Goal: Check status: Check status

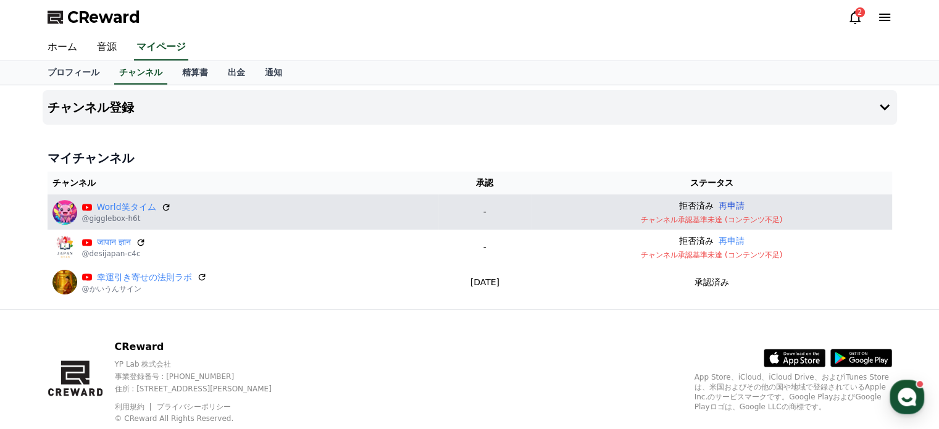
click at [739, 199] on button "再申請" at bounding box center [731, 205] width 26 height 13
click at [859, 11] on icon at bounding box center [854, 17] width 11 height 13
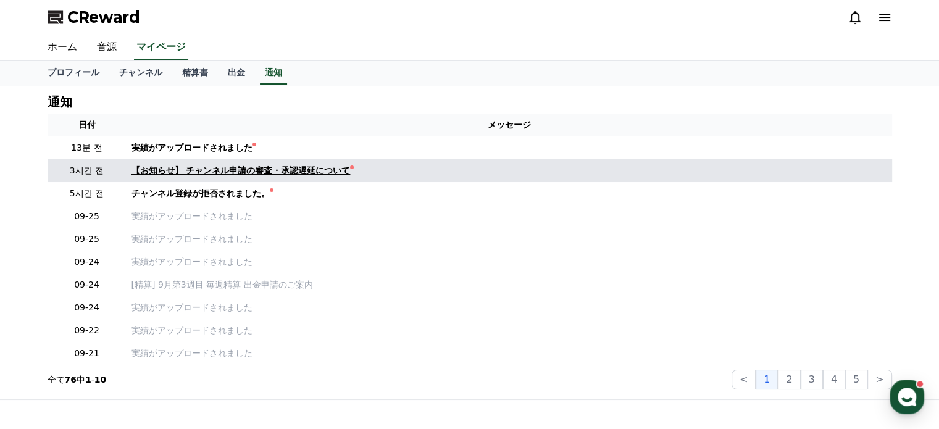
click at [280, 164] on link "【お知らせ】 チャンネル申請の審査・承認遅延について" at bounding box center [508, 170] width 755 height 13
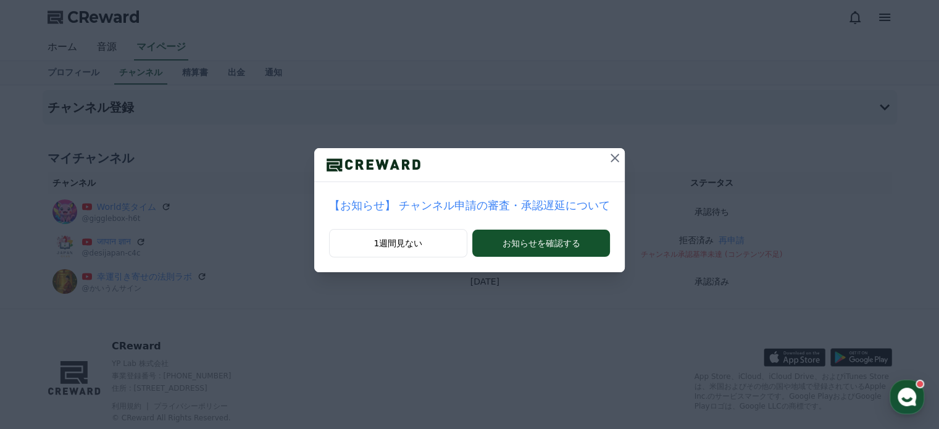
click at [607, 151] on icon at bounding box center [614, 158] width 15 height 15
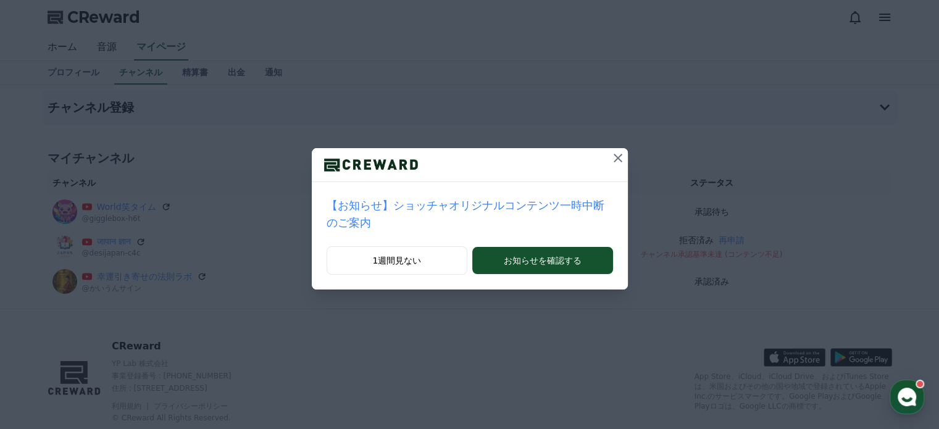
click at [610, 151] on icon at bounding box center [617, 158] width 15 height 15
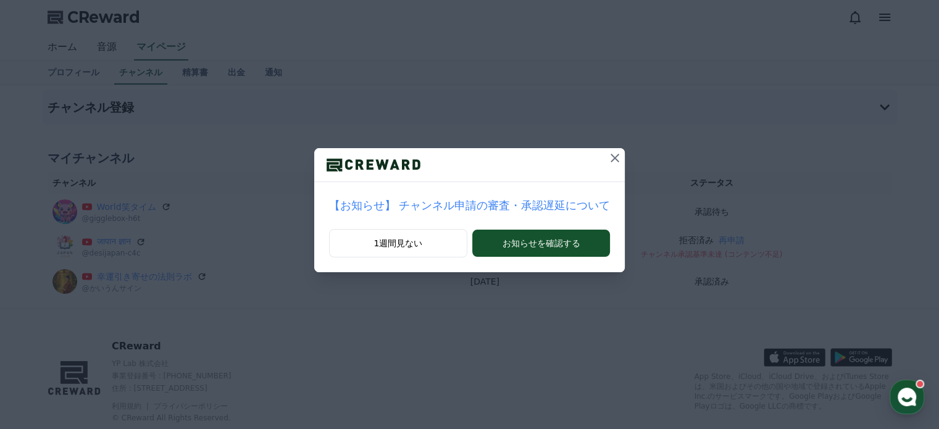
click at [607, 151] on icon at bounding box center [614, 158] width 15 height 15
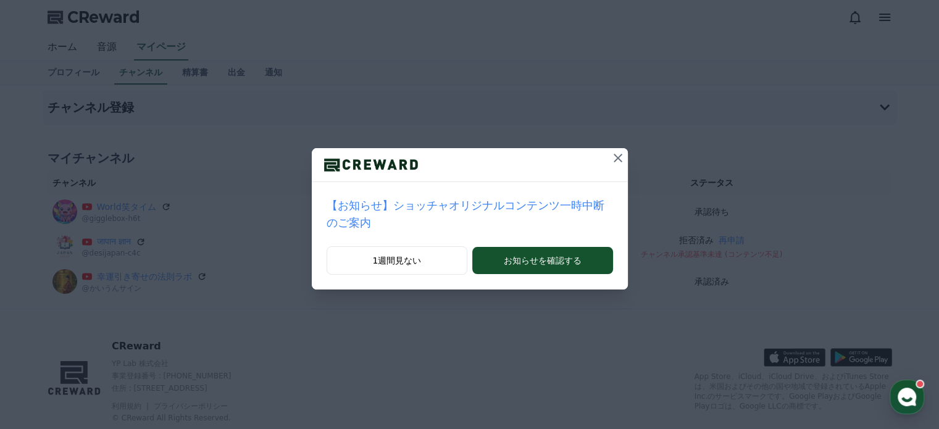
click at [610, 151] on icon at bounding box center [617, 158] width 15 height 15
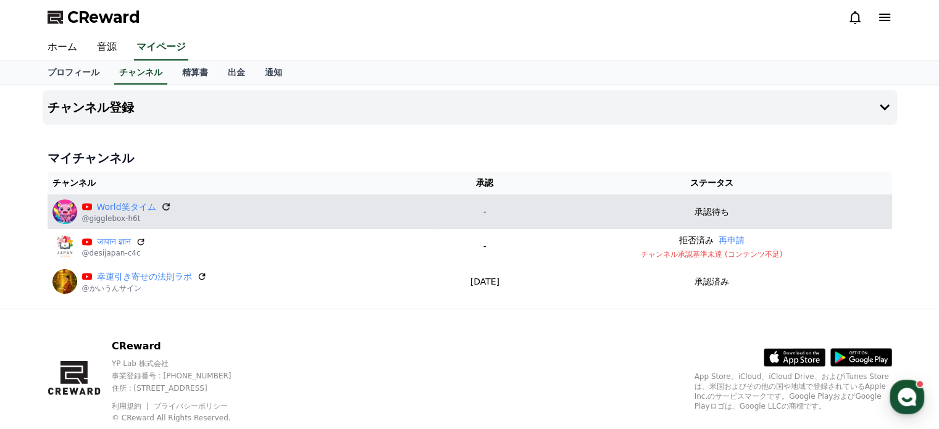
click at [160, 201] on icon at bounding box center [165, 206] width 11 height 11
